Goal: Transaction & Acquisition: Purchase product/service

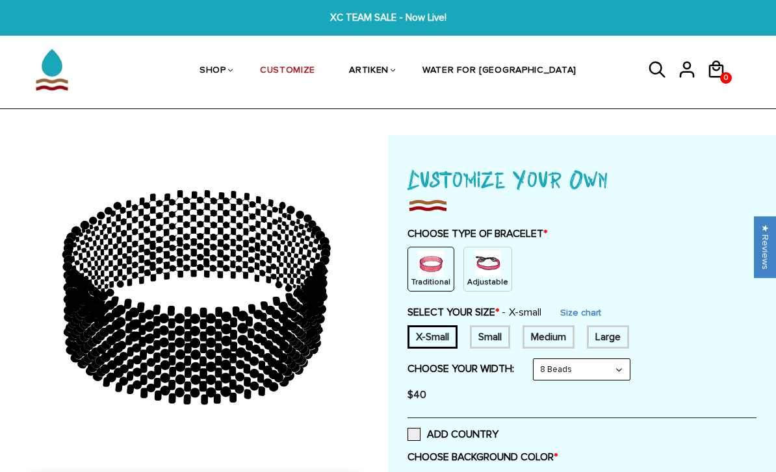
click at [490, 277] on p "Adjustable" at bounding box center [487, 282] width 41 height 11
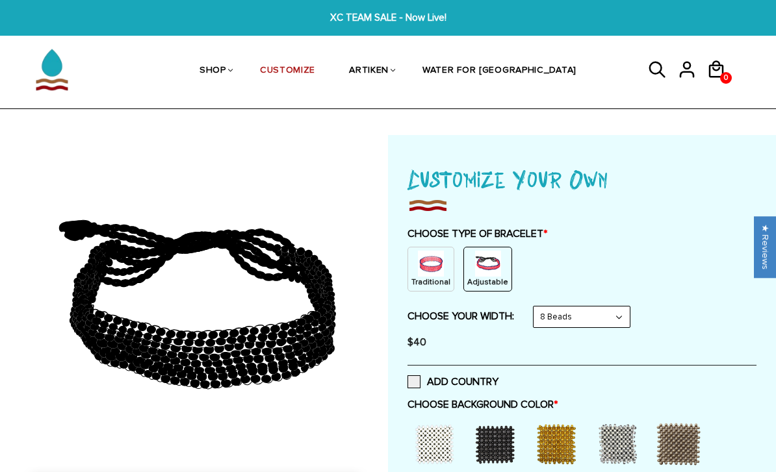
click at [431, 278] on p "Traditional" at bounding box center [430, 282] width 39 height 11
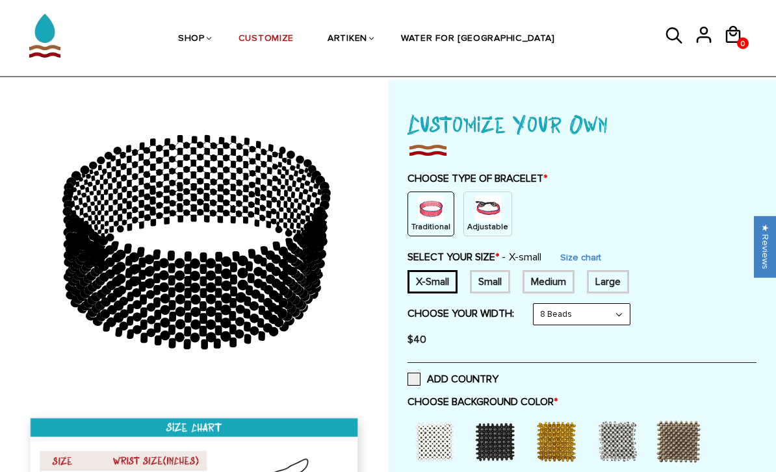
scroll to position [56, 0]
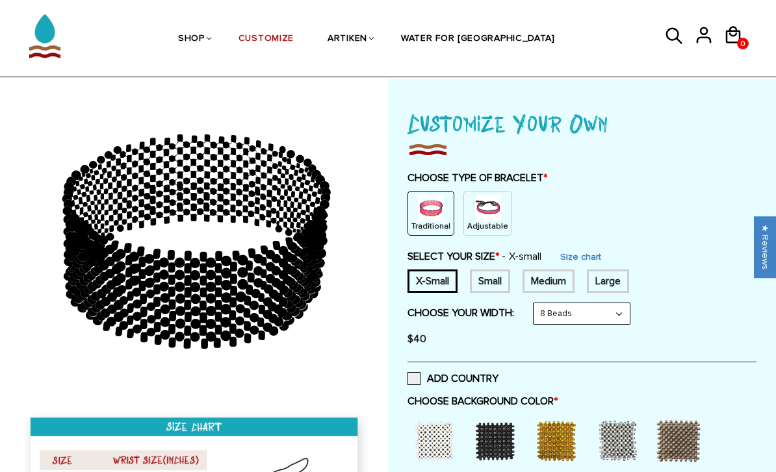
click at [598, 310] on select "8 Beads 6 Beads 10 Beads" at bounding box center [581, 313] width 96 height 21
select select "6-beads"
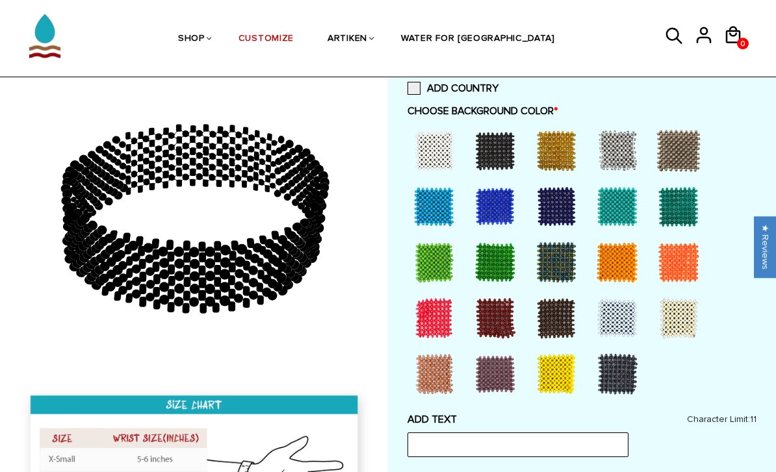
scroll to position [347, 0]
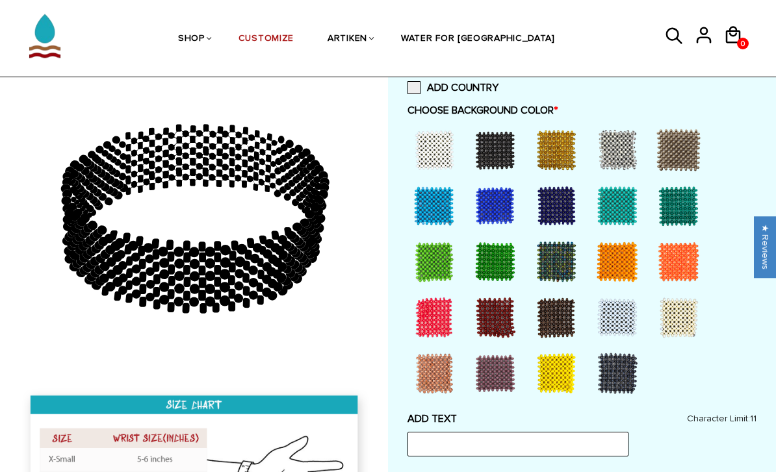
click at [544, 207] on div at bounding box center [556, 206] width 52 height 52
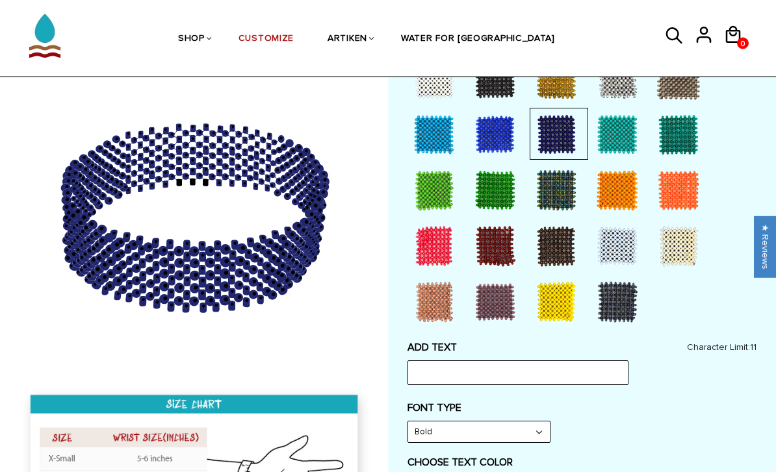
scroll to position [459, 0]
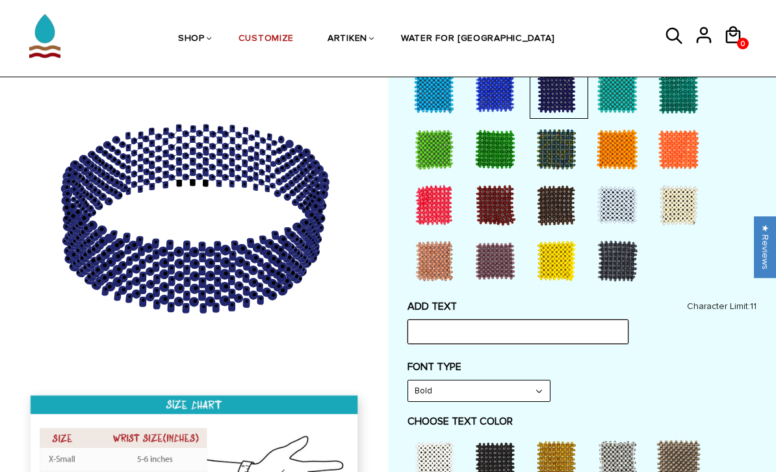
click at [548, 324] on input "text" at bounding box center [517, 332] width 221 height 25
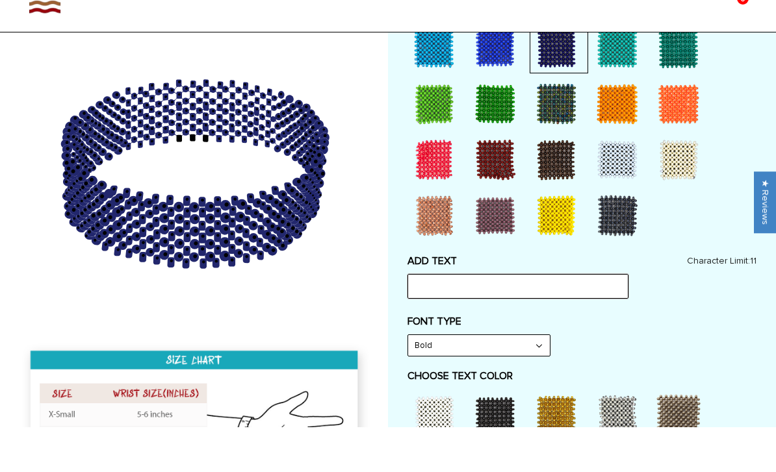
scroll to position [468, 0]
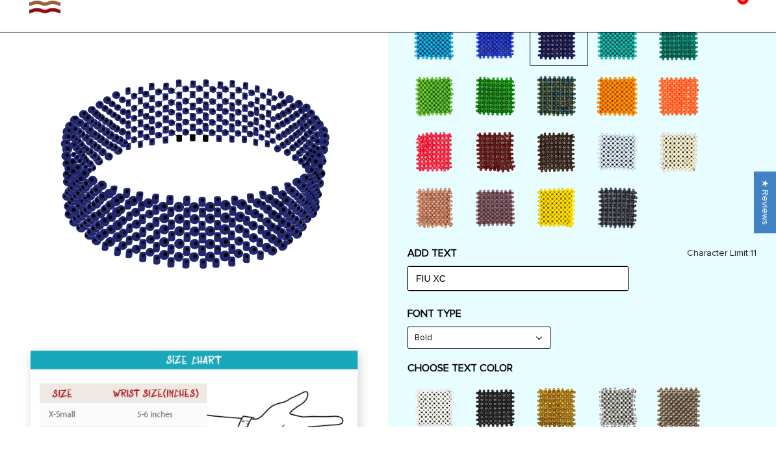
type input "FIU XC"
click at [617, 352] on label "FONT TYPE" at bounding box center [581, 358] width 349 height 13
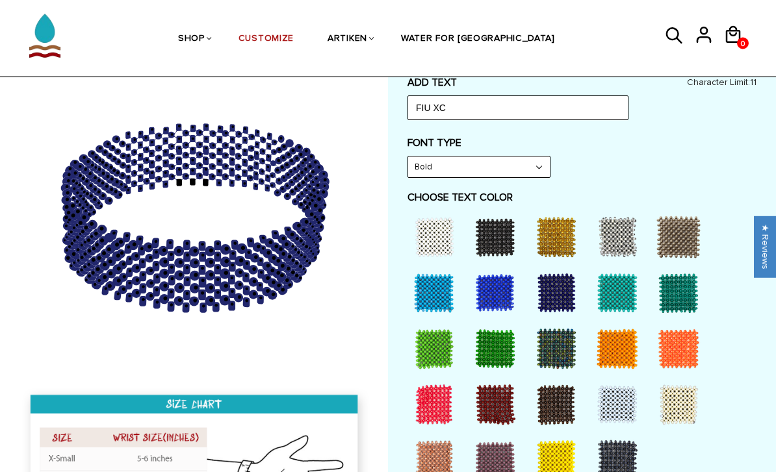
scroll to position [683, 0]
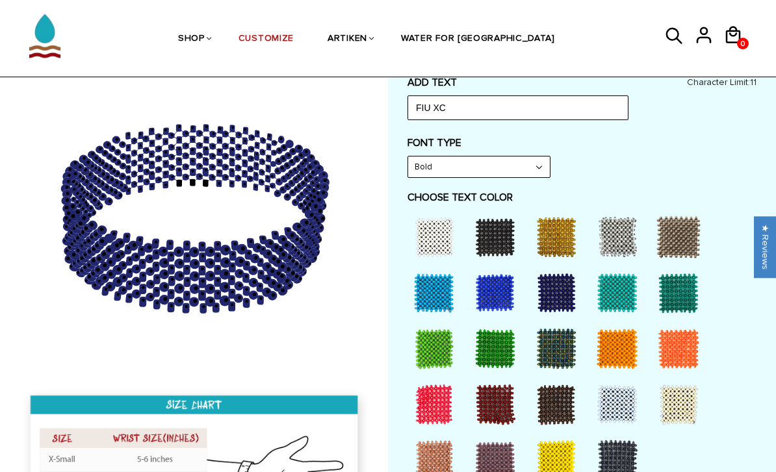
click at [564, 228] on div at bounding box center [556, 237] width 52 height 52
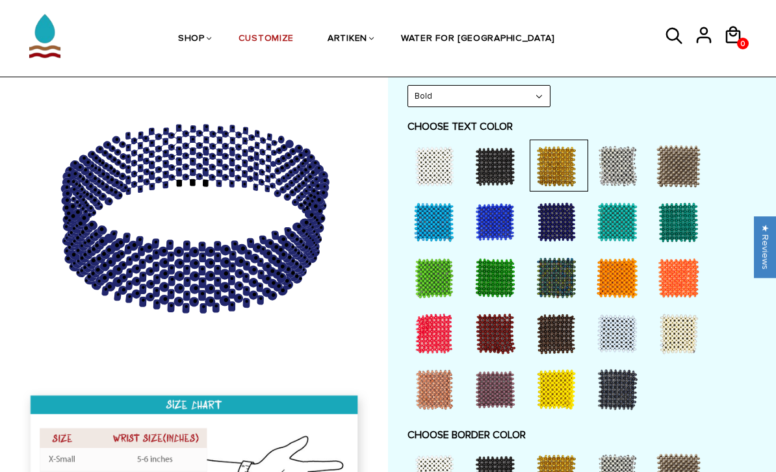
scroll to position [754, 0]
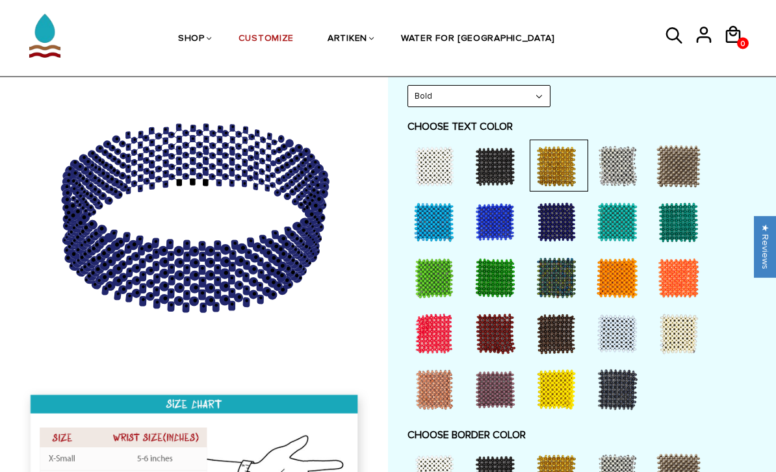
click at [436, 161] on div at bounding box center [434, 167] width 52 height 52
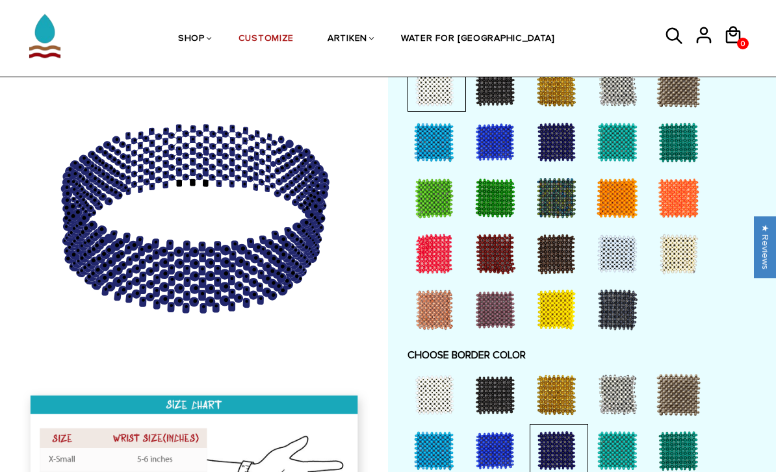
scroll to position [851, 0]
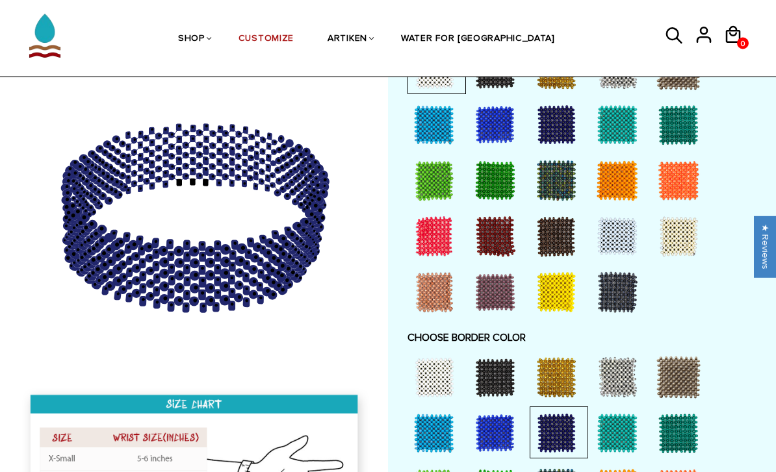
click at [557, 371] on div at bounding box center [556, 378] width 52 height 52
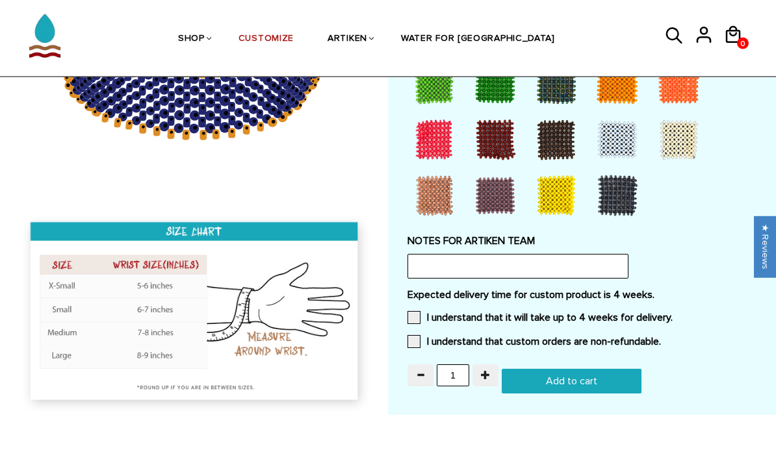
scroll to position [1257, 0]
click at [483, 372] on span "button" at bounding box center [485, 374] width 9 height 9
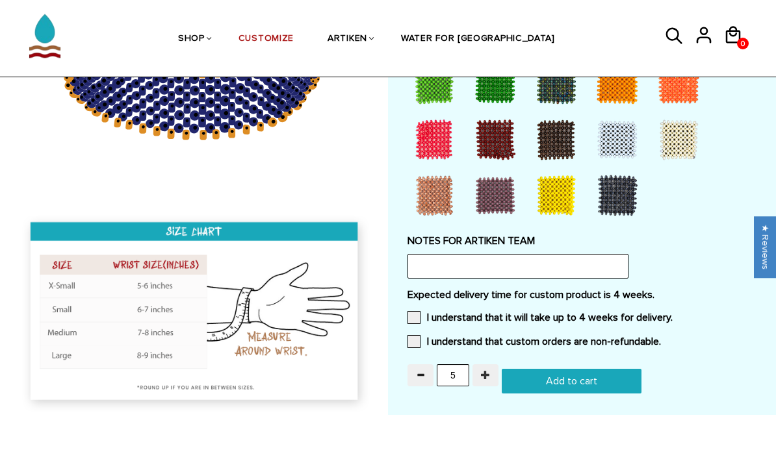
click at [483, 372] on span "button" at bounding box center [485, 374] width 9 height 9
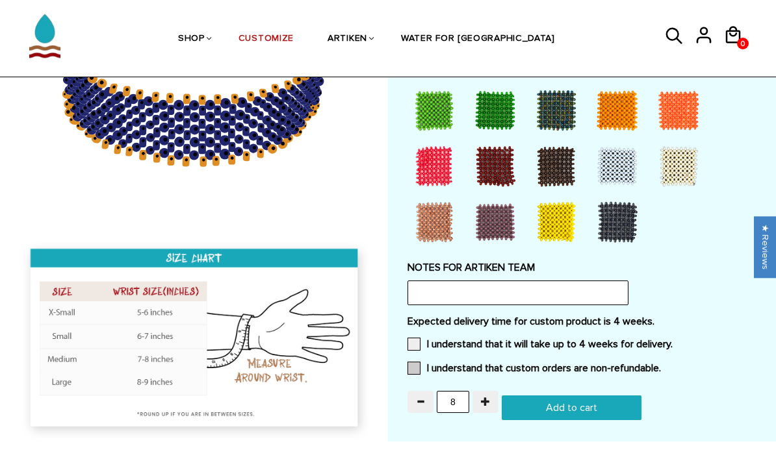
scroll to position [1234, 0]
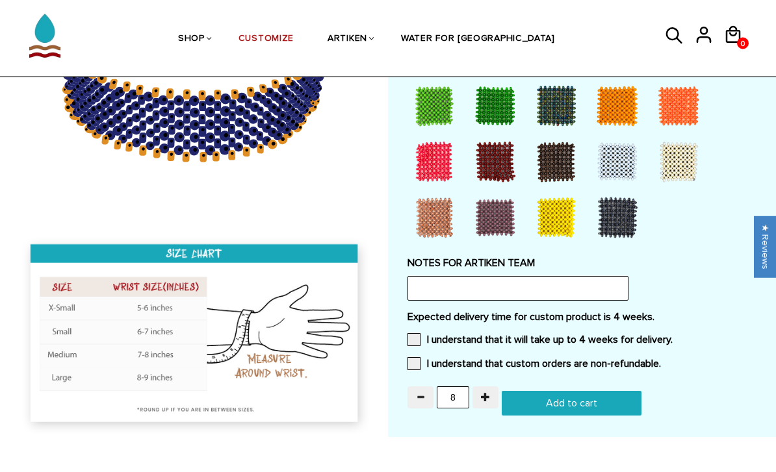
click at [418, 393] on span "button" at bounding box center [420, 397] width 9 height 9
click at [418, 392] on span "button" at bounding box center [420, 396] width 9 height 9
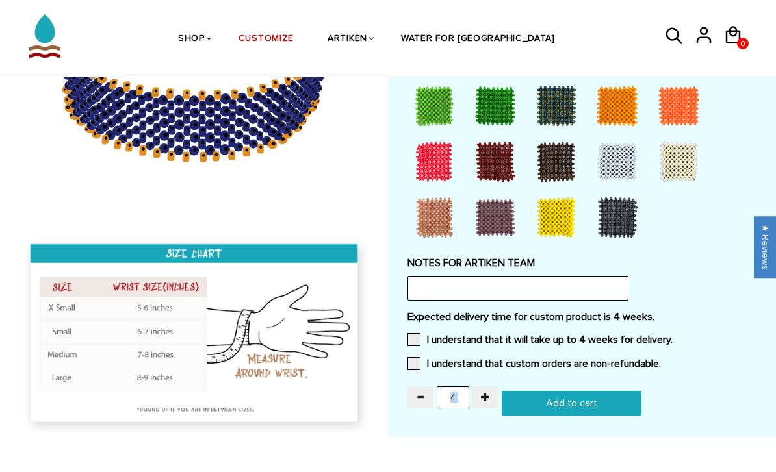
click at [418, 392] on span "button" at bounding box center [420, 396] width 9 height 9
type input "1"
click at [411, 365] on div "Expected delivery time for custom product is 4 weeks. I understand that it will…" at bounding box center [581, 345] width 349 height 68
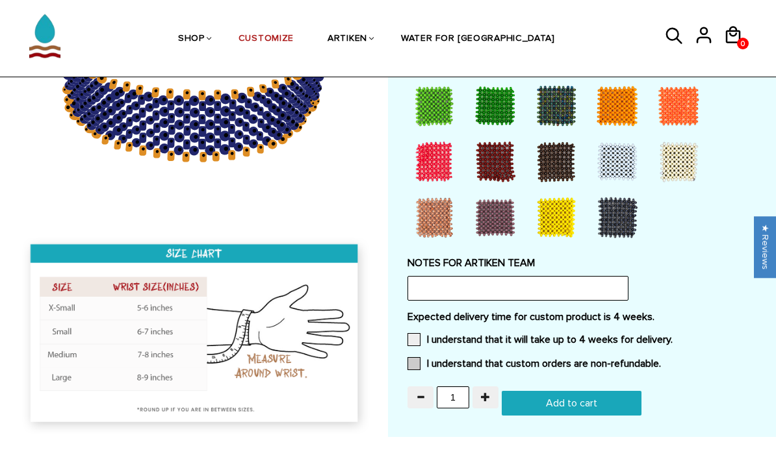
click at [411, 359] on span at bounding box center [413, 363] width 13 height 13
click at [661, 360] on input "I understand that custom orders are non-refundable." at bounding box center [661, 360] width 0 height 0
click at [413, 333] on span at bounding box center [413, 339] width 13 height 13
click at [672, 336] on input "I understand that it will take up to 4 weeks for delivery." at bounding box center [672, 336] width 0 height 0
click at [565, 398] on input "Add to cart" at bounding box center [572, 403] width 140 height 25
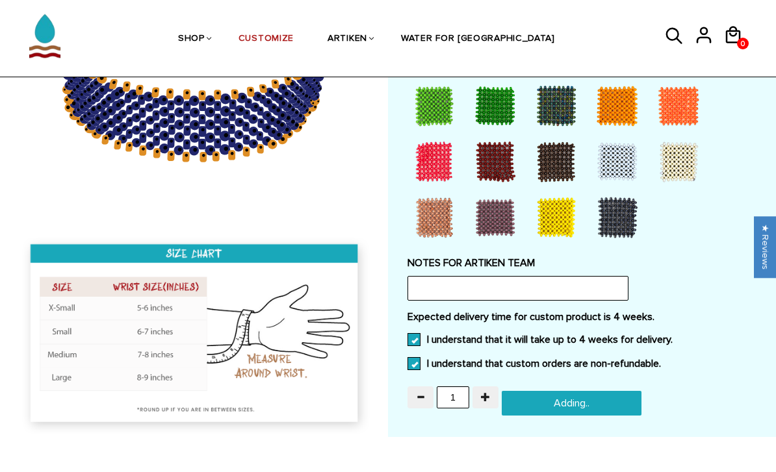
type input "Add to cart"
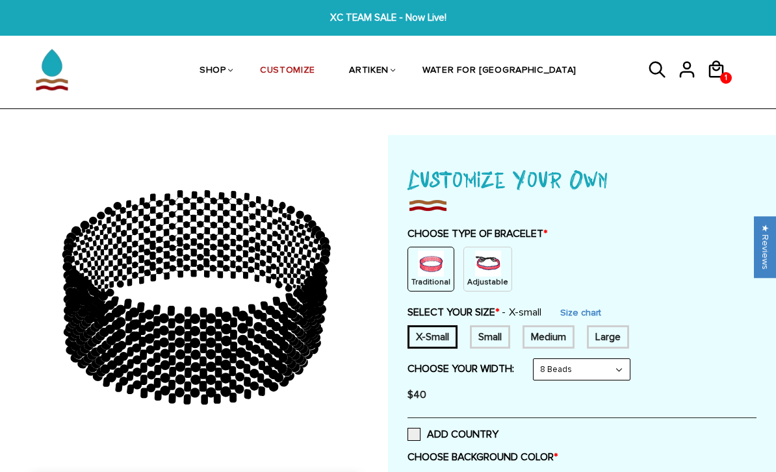
click at [361, 20] on span "XC TEAM SALE - Now Live!" at bounding box center [387, 17] width 295 height 15
click at [483, 268] on img at bounding box center [488, 264] width 26 height 26
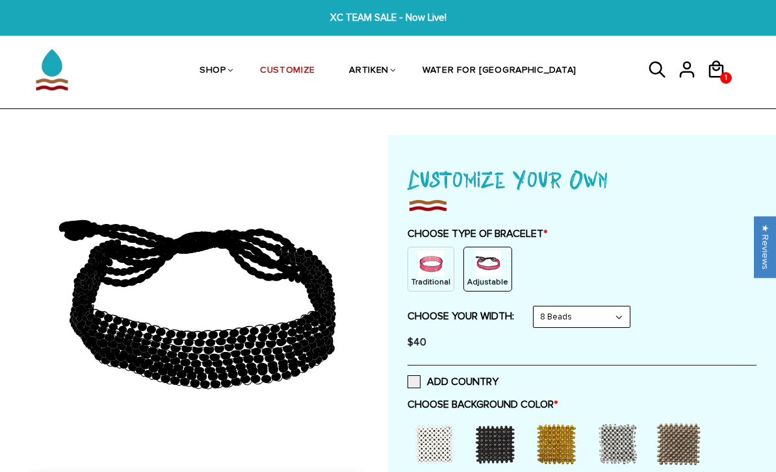
click at [423, 267] on img at bounding box center [431, 264] width 26 height 26
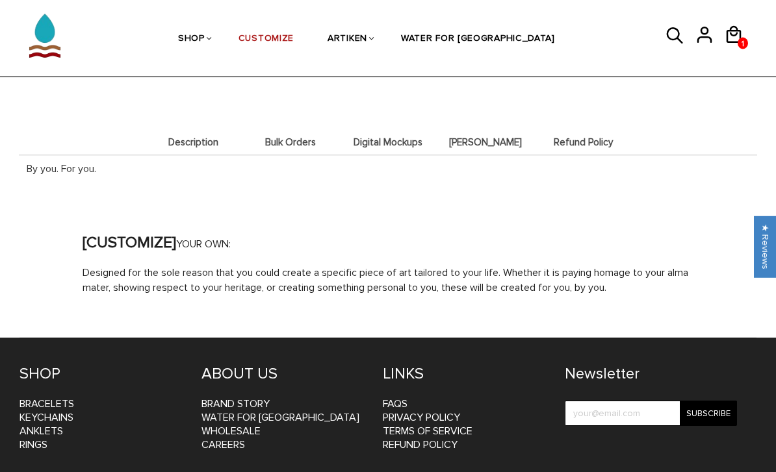
scroll to position [1600, 0]
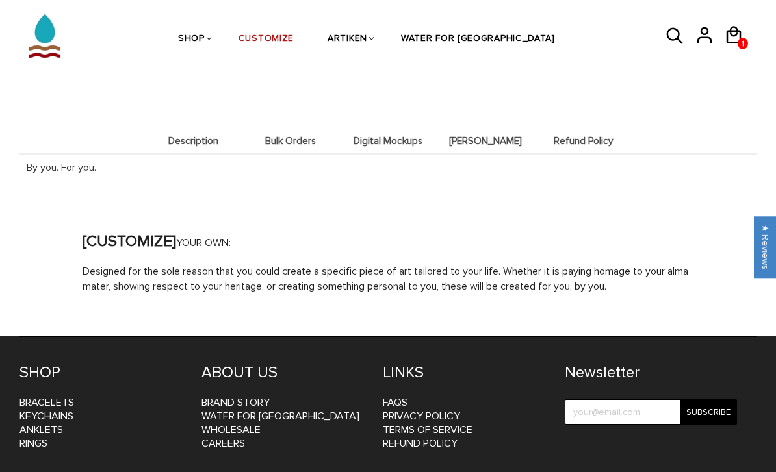
click at [288, 137] on span "Bulk Orders" at bounding box center [290, 141] width 91 height 11
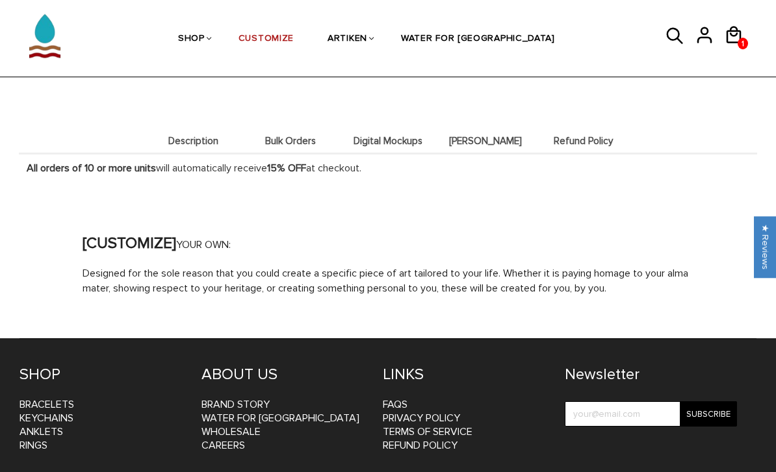
click at [197, 136] on span "Description" at bounding box center [192, 141] width 91 height 11
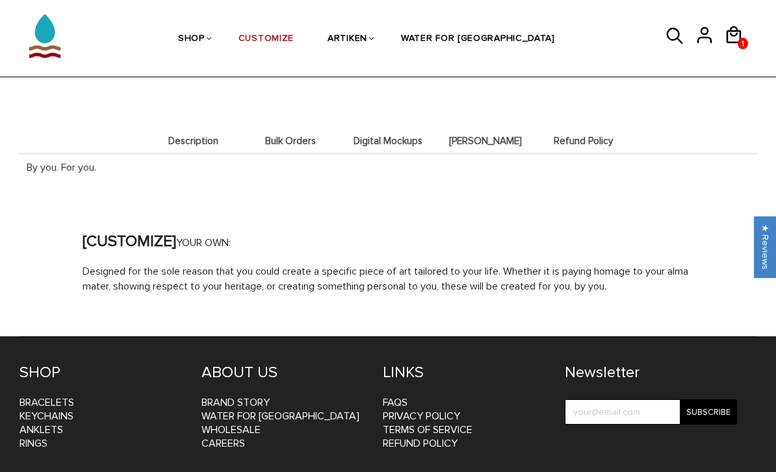
click at [385, 141] on li "Digital Mockups" at bounding box center [387, 140] width 97 height 25
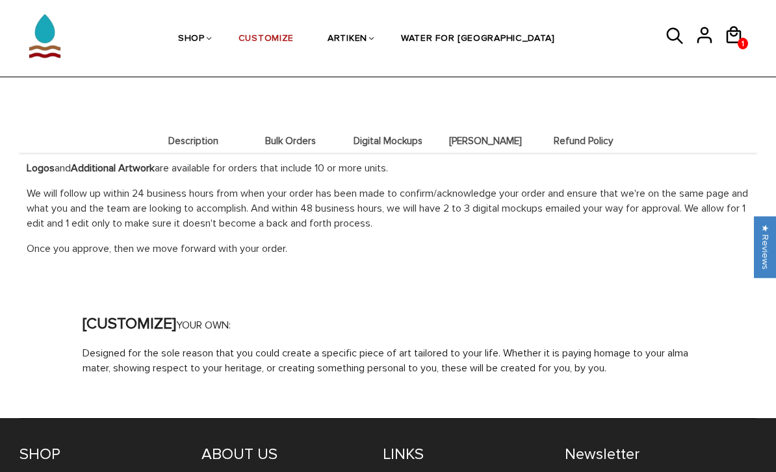
click at [494, 139] on li "Deets" at bounding box center [485, 140] width 97 height 25
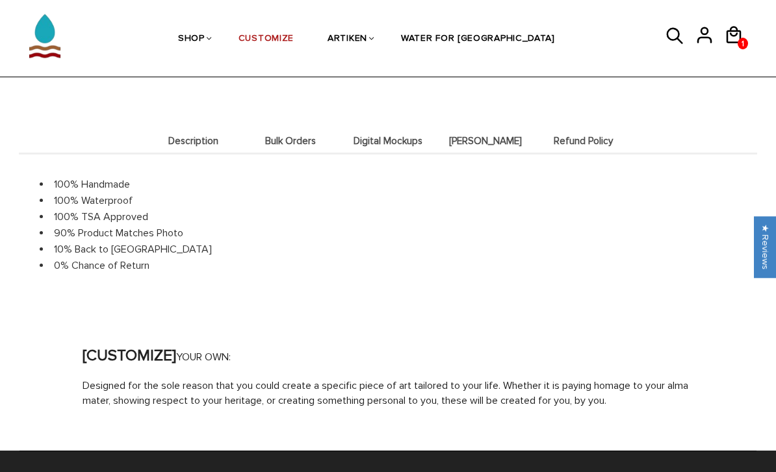
click at [377, 136] on span "Digital Mockups" at bounding box center [387, 141] width 91 height 11
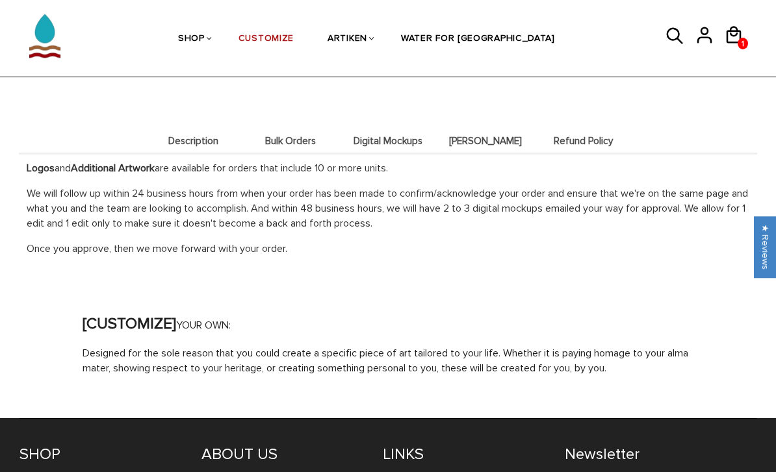
click at [285, 136] on span "Bulk Orders" at bounding box center [290, 141] width 91 height 11
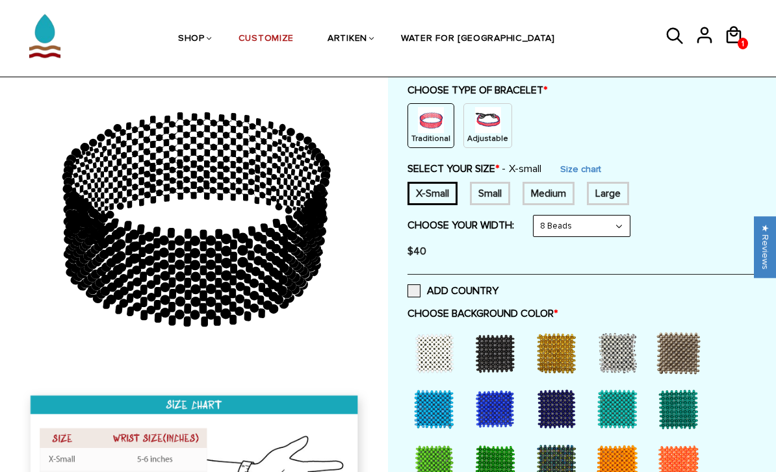
scroll to position [143, 0]
click at [561, 397] on div at bounding box center [556, 410] width 52 height 52
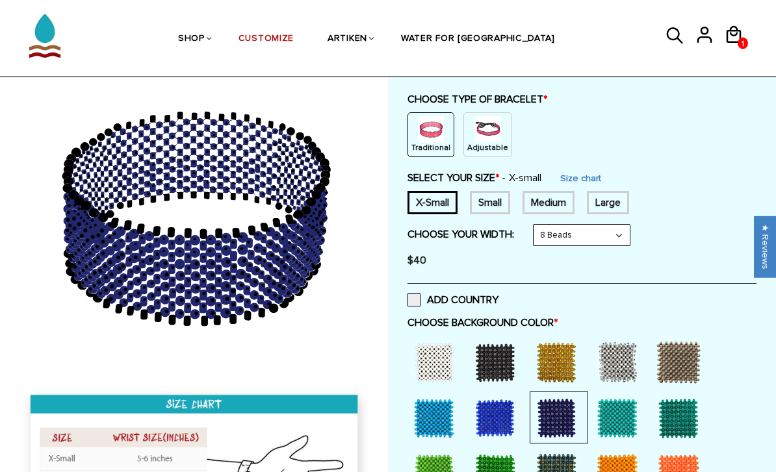
scroll to position [134, 0]
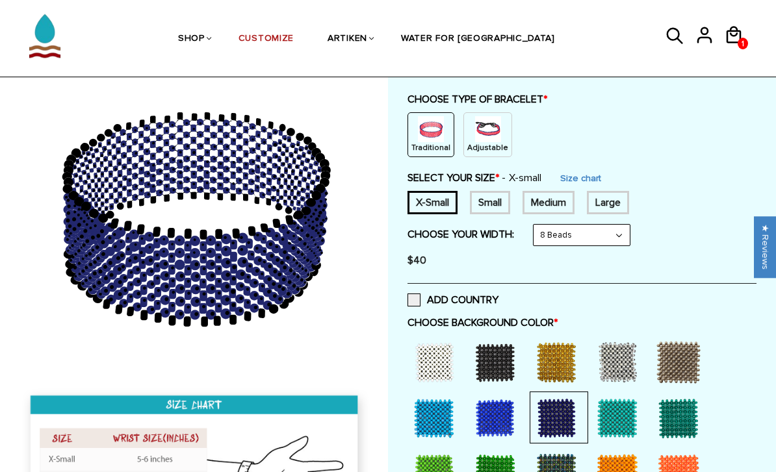
select select "6-beads"
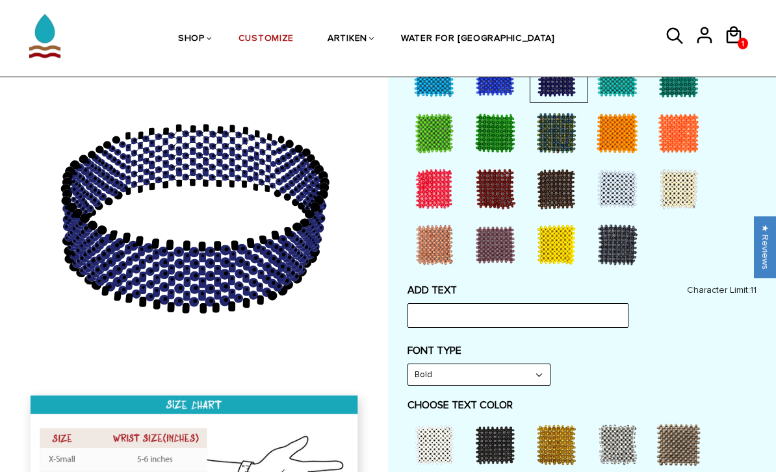
scroll to position [478, 0]
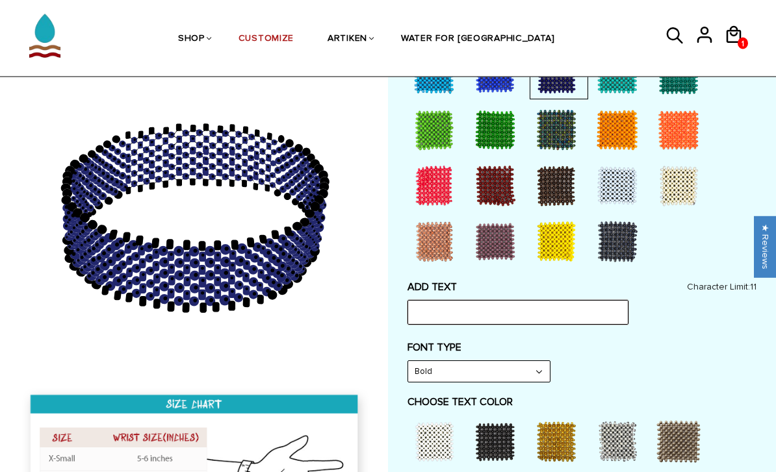
click at [490, 310] on input "text" at bounding box center [517, 313] width 221 height 25
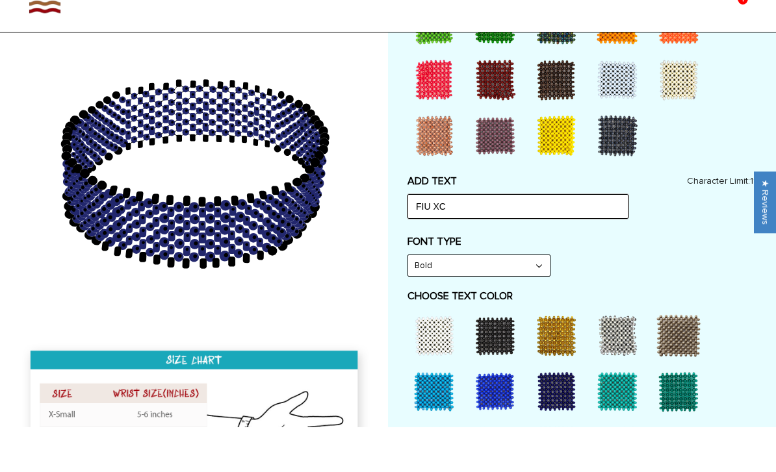
scroll to position [541, 0]
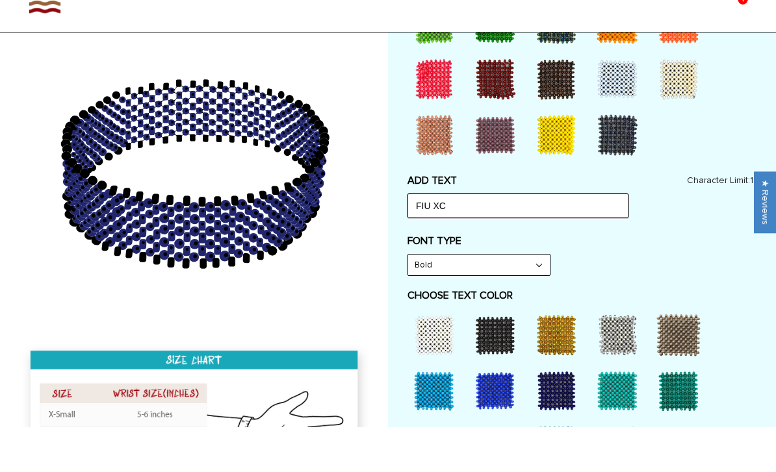
type input "FIU XC"
click at [430, 354] on div at bounding box center [434, 380] width 52 height 52
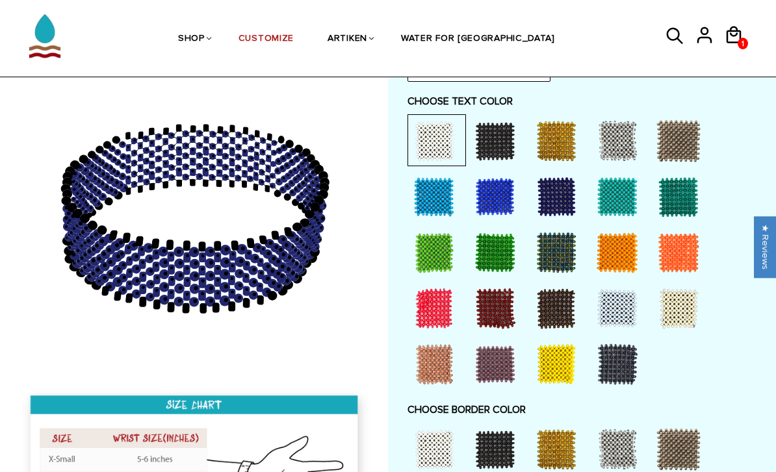
scroll to position [792, 0]
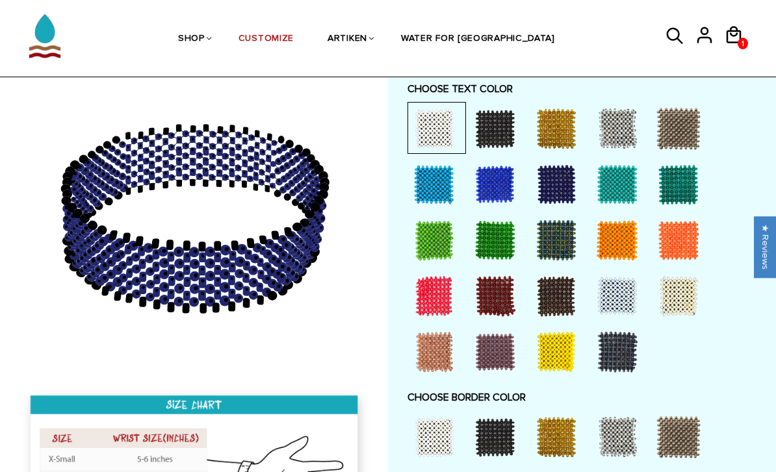
click at [565, 426] on div at bounding box center [556, 437] width 52 height 52
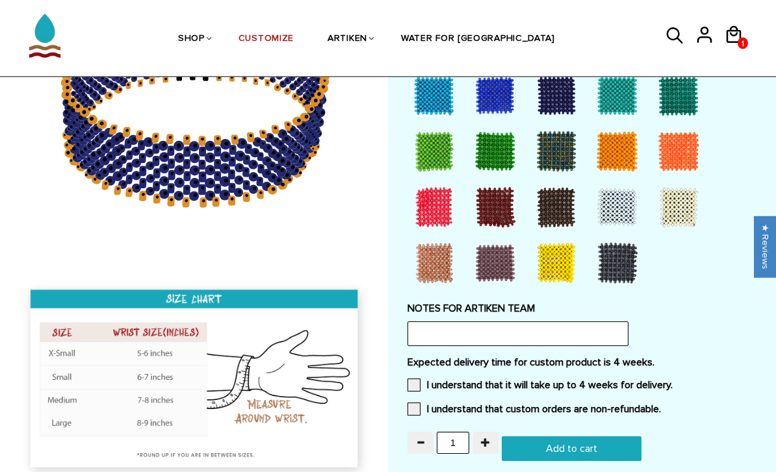
scroll to position [1199, 0]
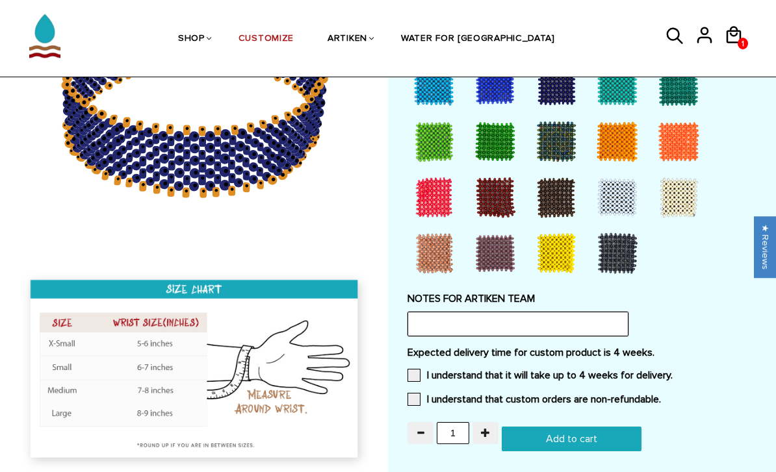
click at [592, 325] on input "text" at bounding box center [517, 324] width 221 height 25
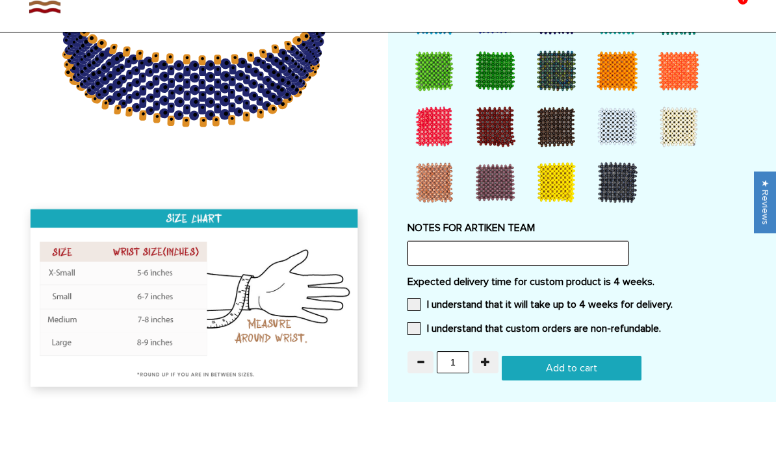
scroll to position [1240, 0]
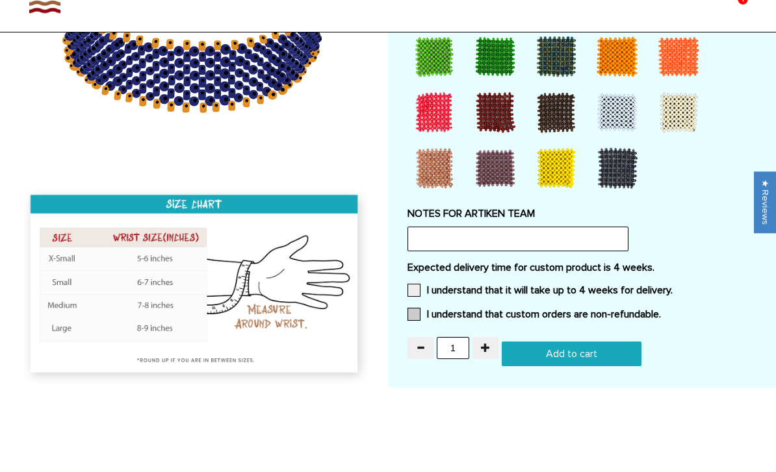
click at [563, 353] on label "I understand that custom orders are non-refundable." at bounding box center [533, 359] width 253 height 13
click at [661, 355] on input "I understand that custom orders are non-refundable." at bounding box center [661, 355] width 0 height 0
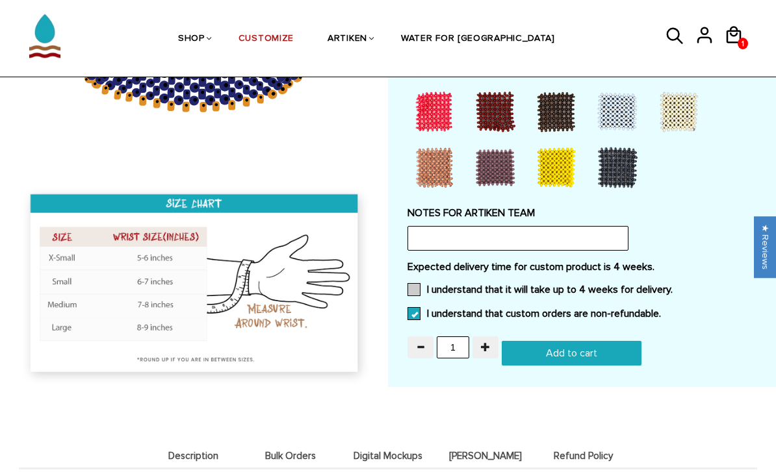
click at [542, 285] on label "I understand that it will take up to 4 weeks for delivery." at bounding box center [539, 289] width 265 height 13
click at [672, 286] on input "I understand that it will take up to 4 weeks for delivery." at bounding box center [672, 286] width 0 height 0
click at [462, 338] on input "1" at bounding box center [453, 348] width 32 height 22
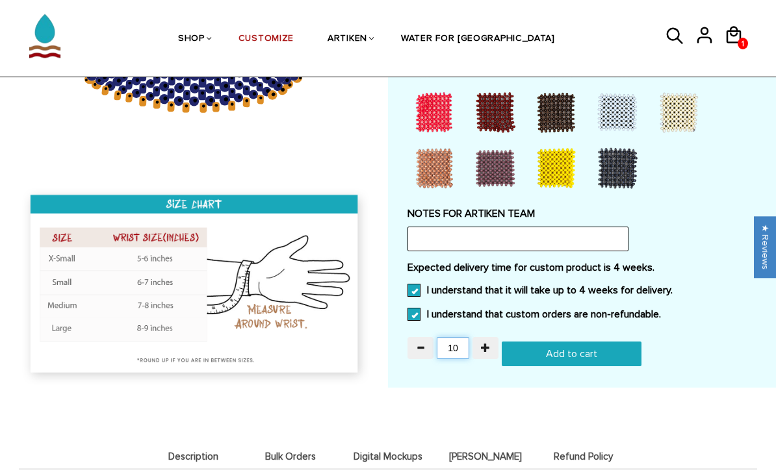
type input "10"
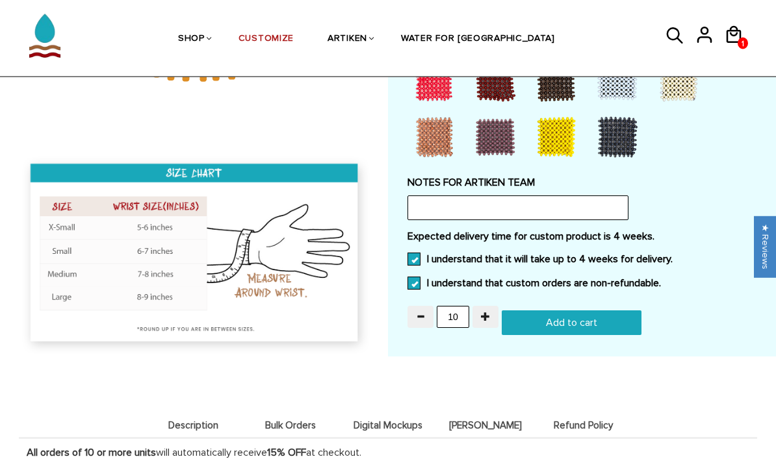
scroll to position [1316, 0]
click at [585, 324] on input "Add to cart" at bounding box center [572, 323] width 140 height 25
type input "Add to cart"
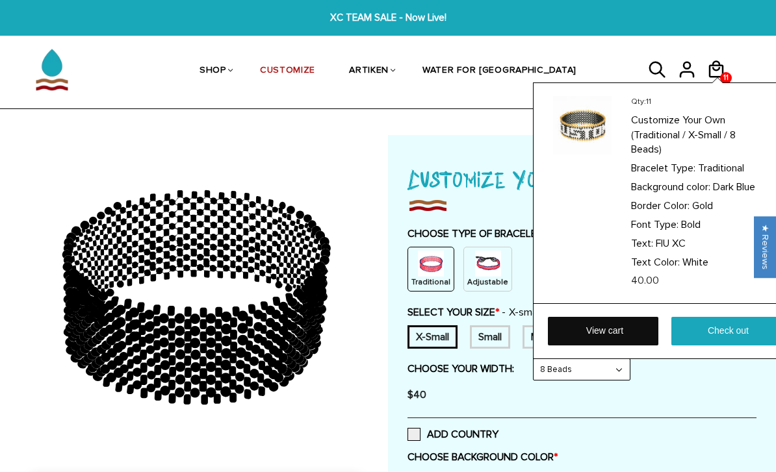
click at [624, 334] on link "View cart" at bounding box center [603, 331] width 110 height 29
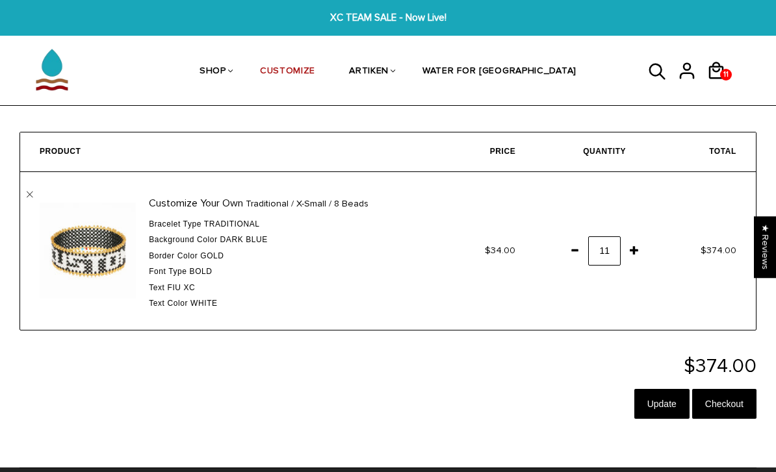
click at [578, 250] on span at bounding box center [574, 249] width 22 height 23
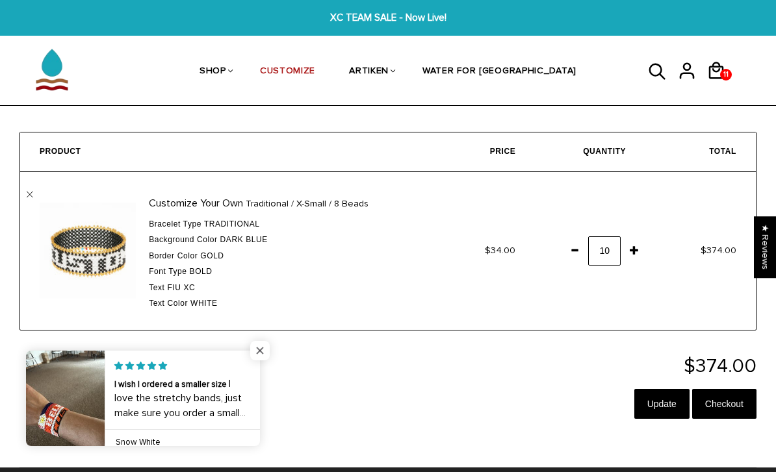
click at [261, 351] on span "Close popup widget" at bounding box center [259, 350] width 19 height 19
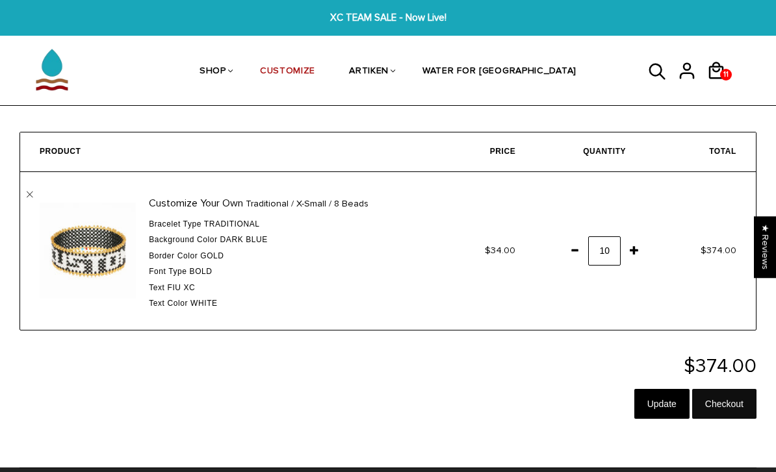
click at [739, 400] on input "Checkout" at bounding box center [724, 404] width 64 height 30
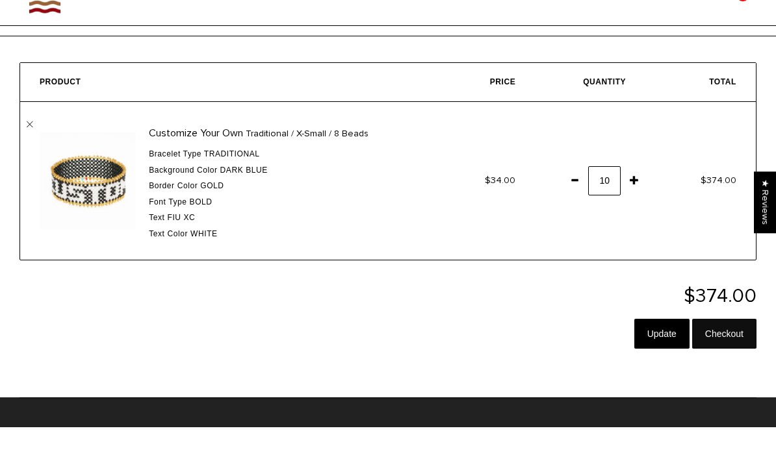
scroll to position [70, 0]
